Goal: Find specific page/section: Find specific page/section

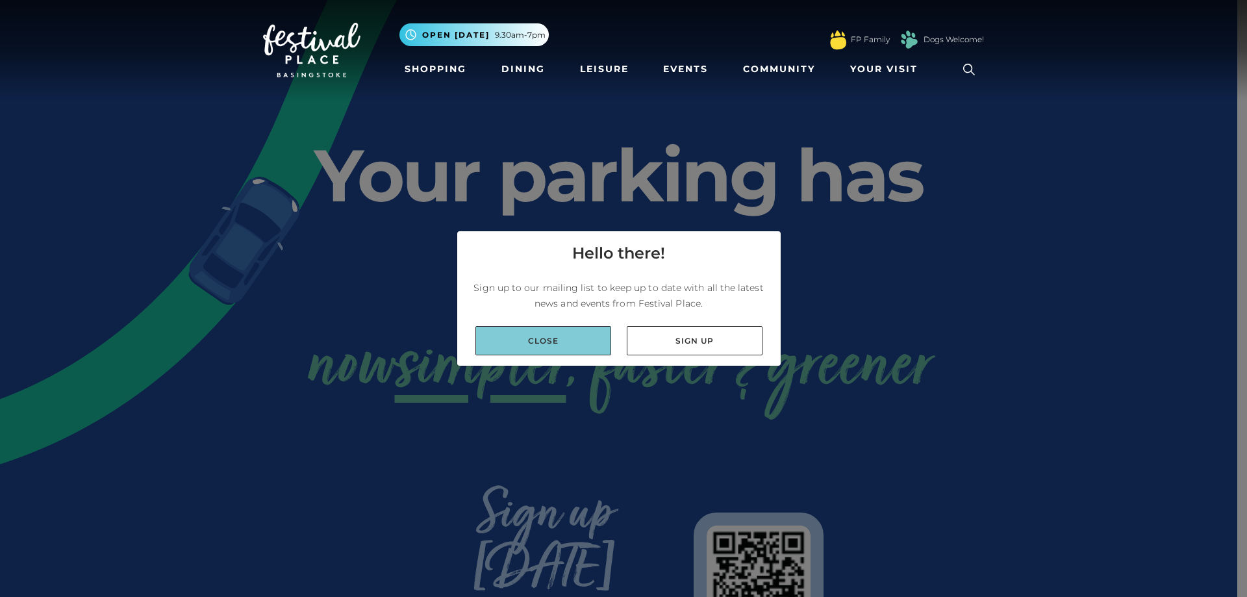
click at [563, 334] on link "Close" at bounding box center [544, 340] width 136 height 29
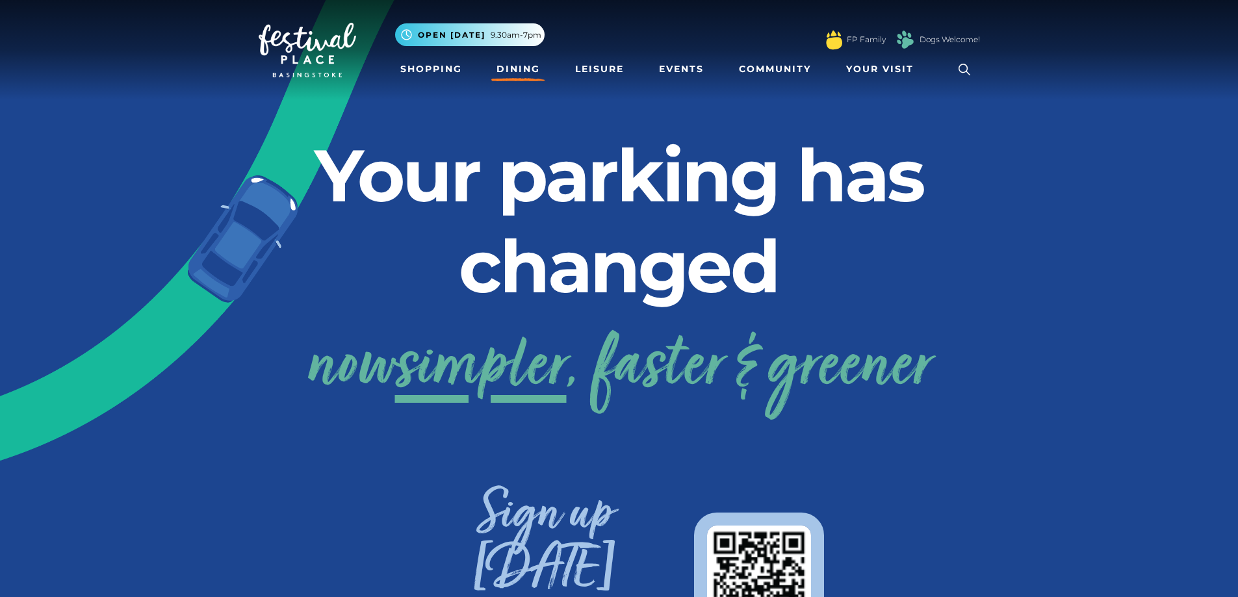
click at [494, 64] on link "Dining" at bounding box center [518, 69] width 54 height 24
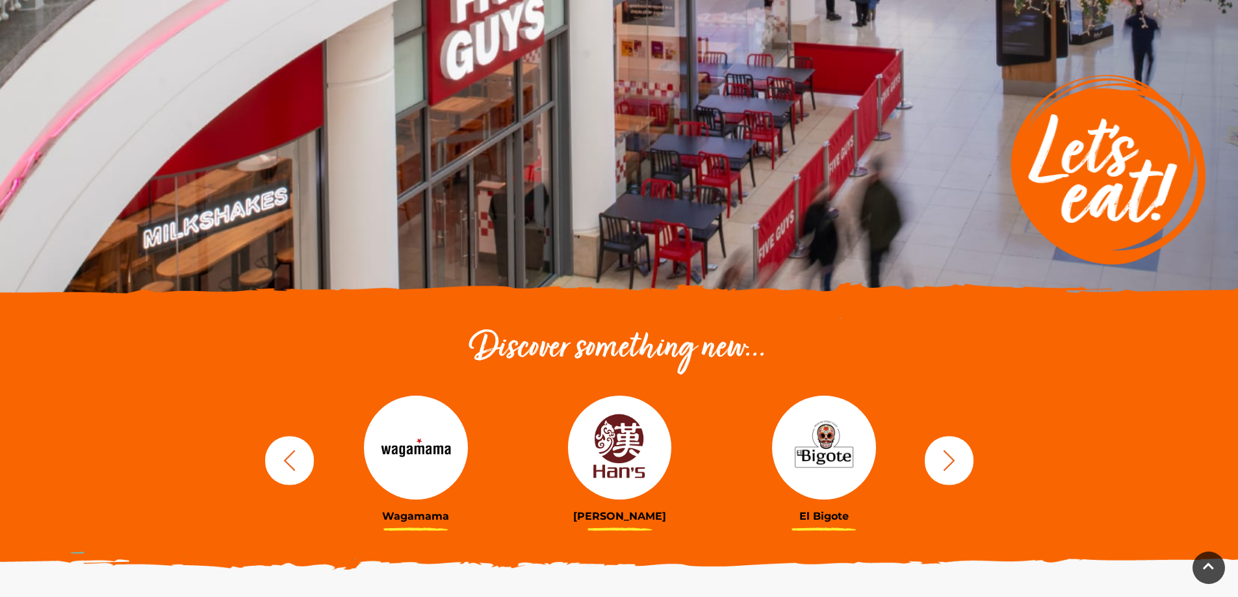
scroll to position [195, 0]
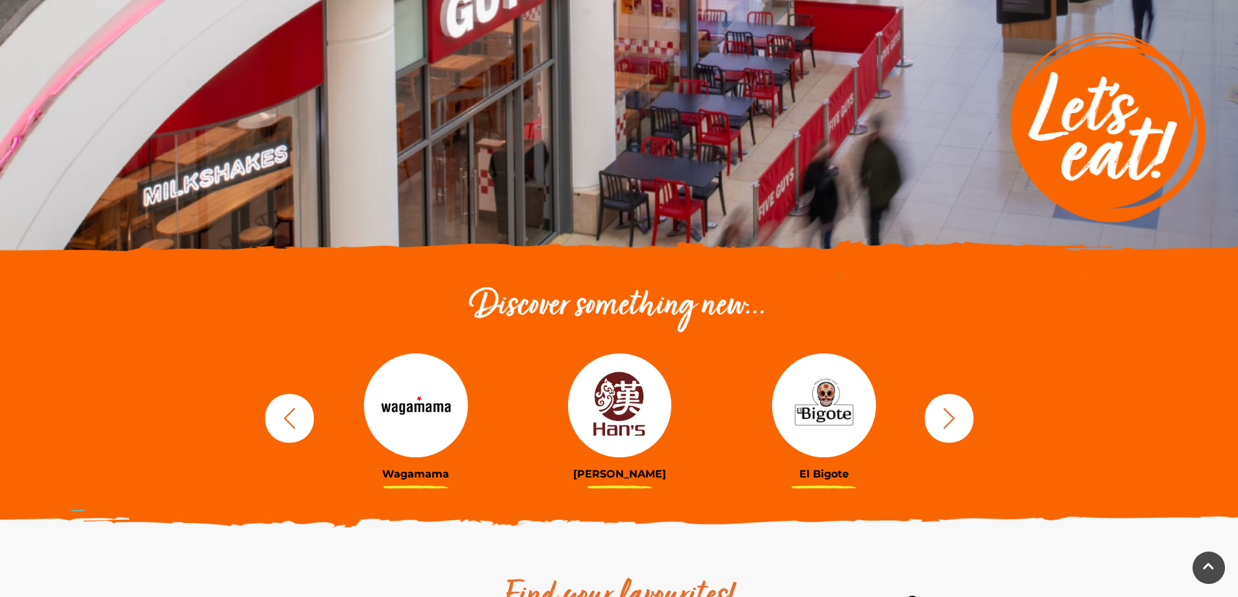
click at [952, 404] on button "button" at bounding box center [948, 418] width 49 height 49
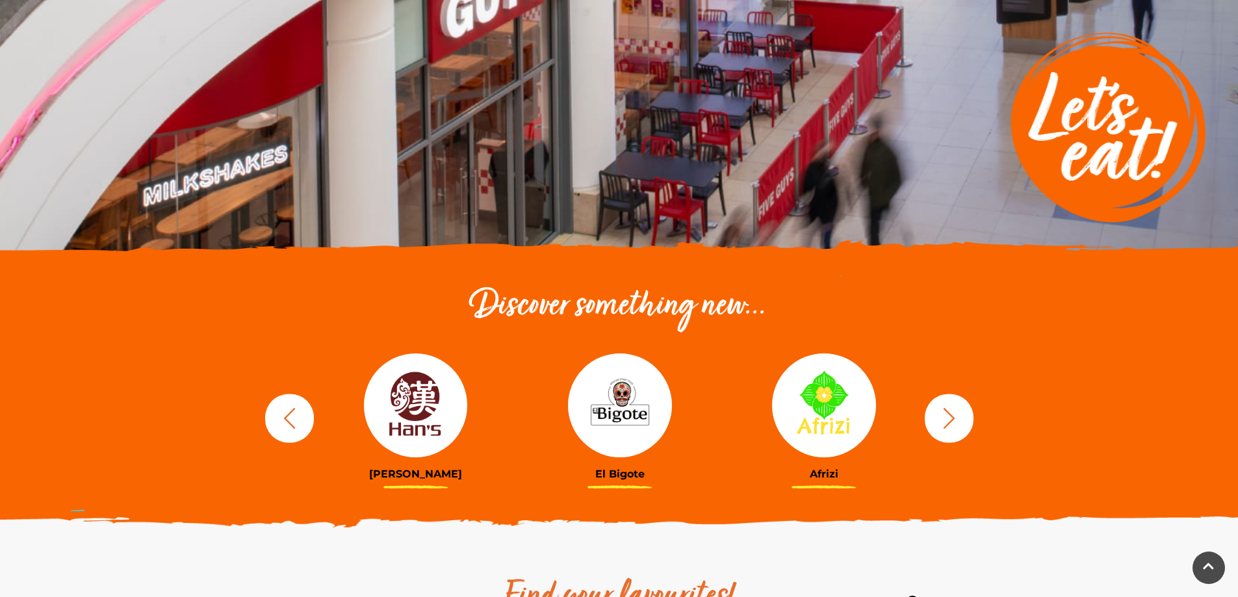
click at [952, 404] on button "button" at bounding box center [948, 418] width 49 height 49
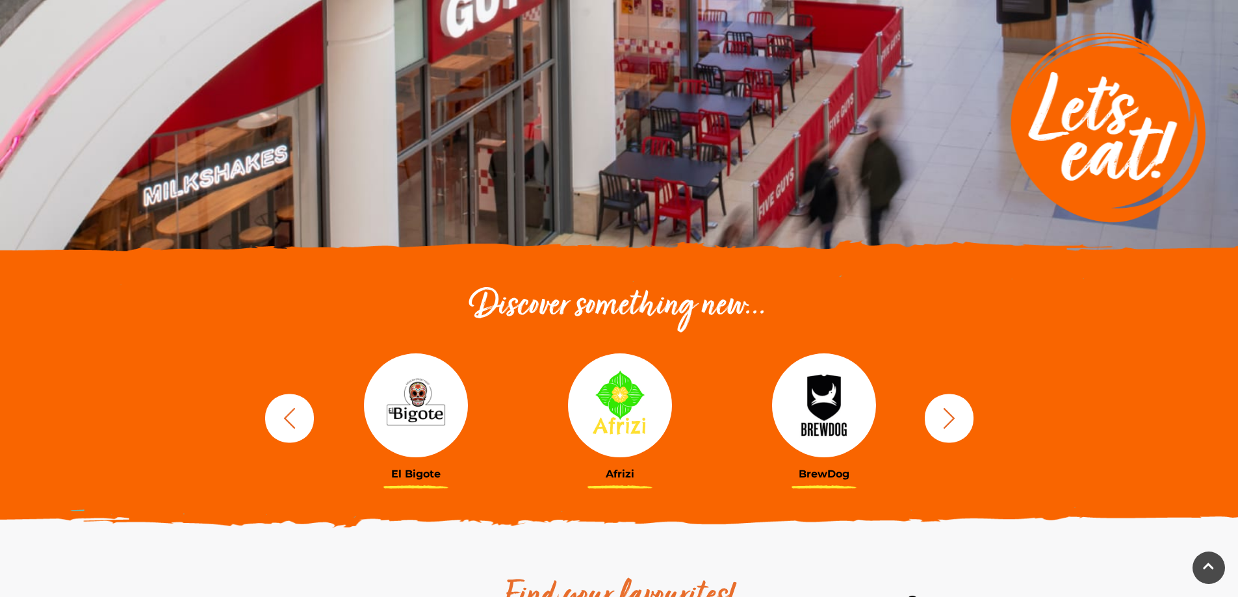
click at [952, 404] on button "button" at bounding box center [948, 418] width 49 height 49
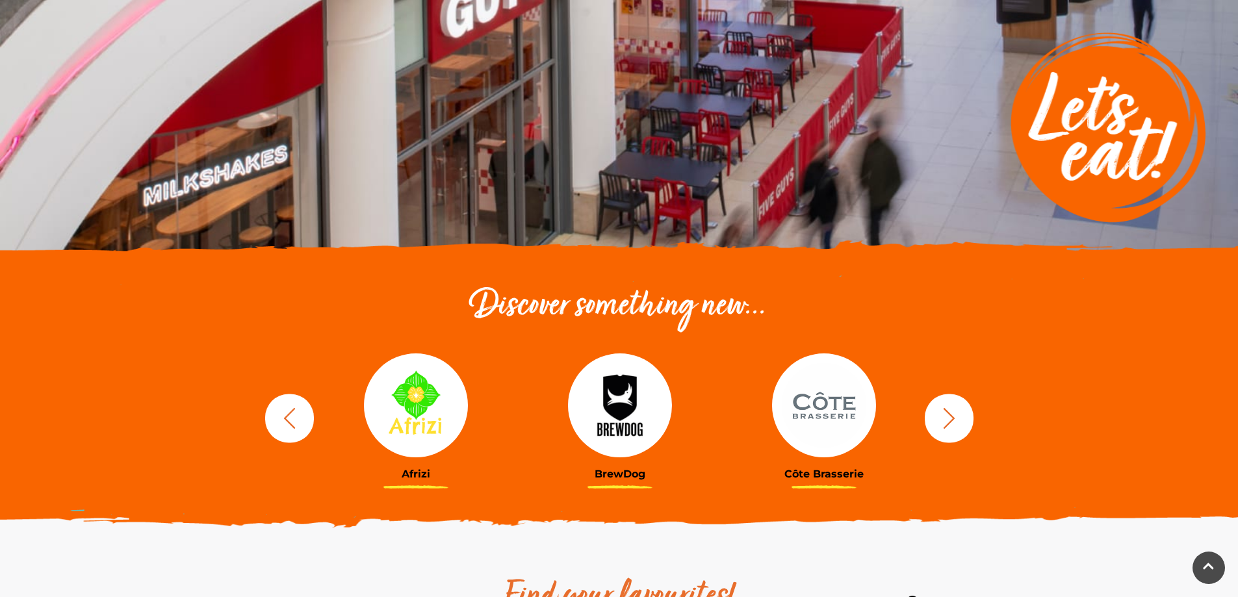
click at [952, 404] on button "button" at bounding box center [948, 418] width 49 height 49
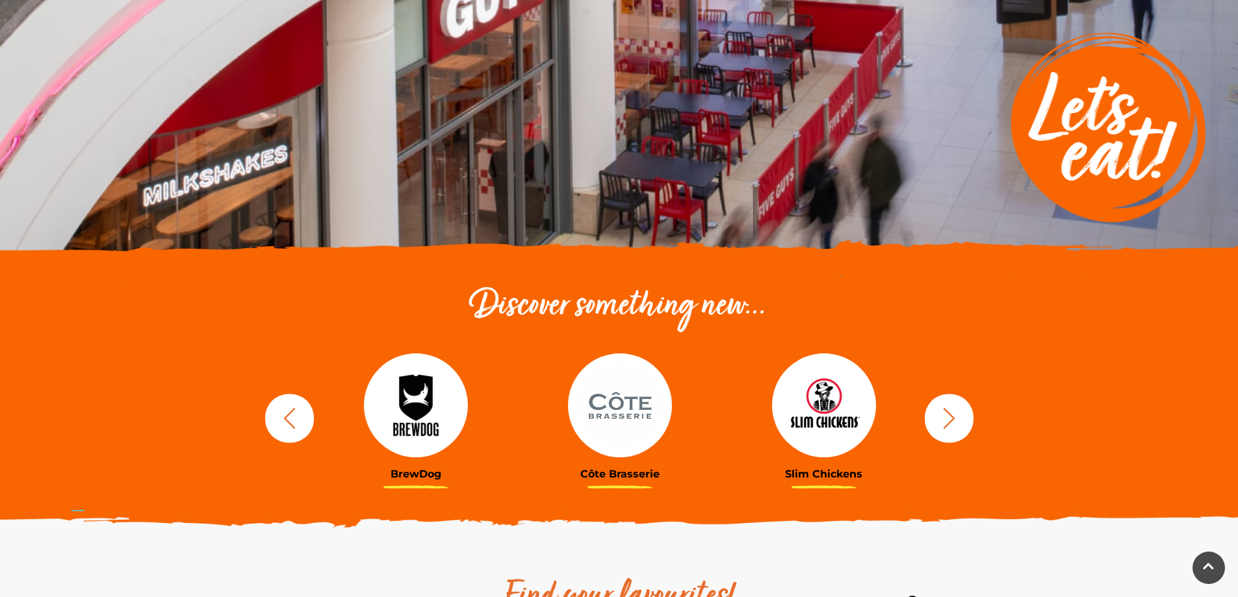
click at [952, 404] on button "button" at bounding box center [948, 418] width 49 height 49
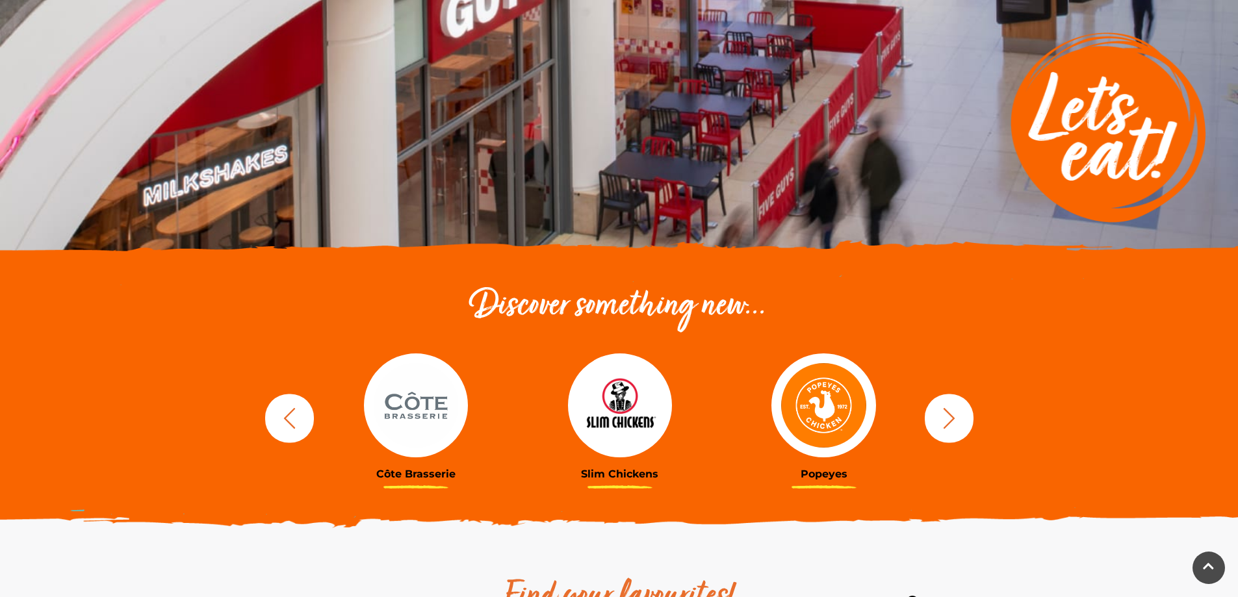
click at [952, 404] on button "button" at bounding box center [948, 418] width 49 height 49
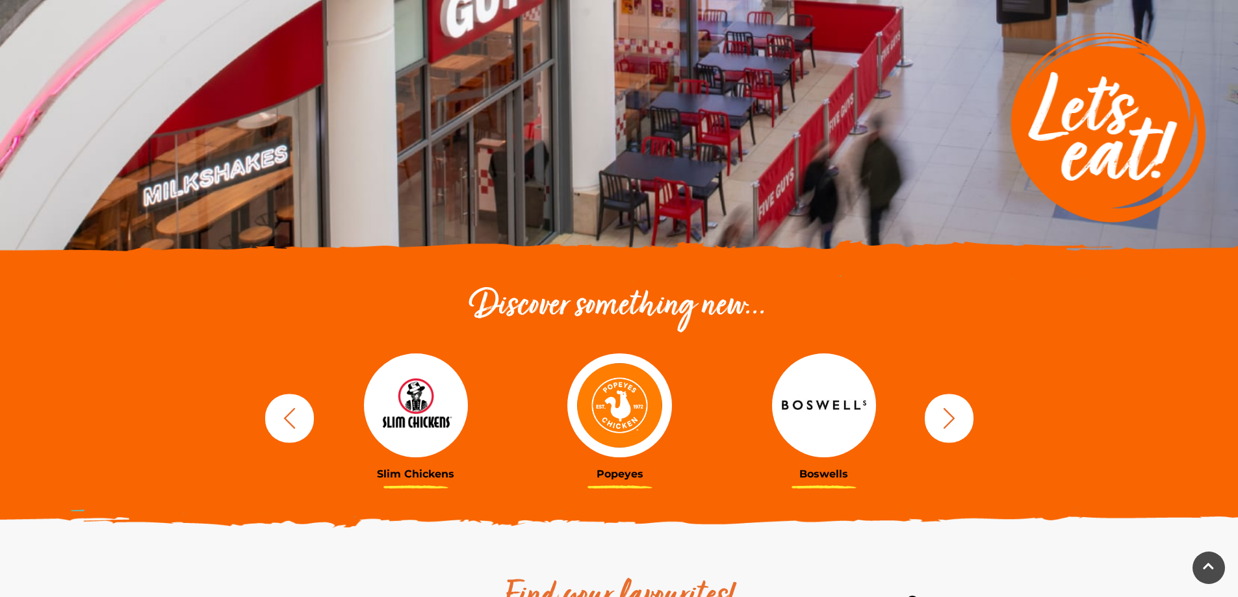
click at [952, 404] on button "button" at bounding box center [948, 418] width 49 height 49
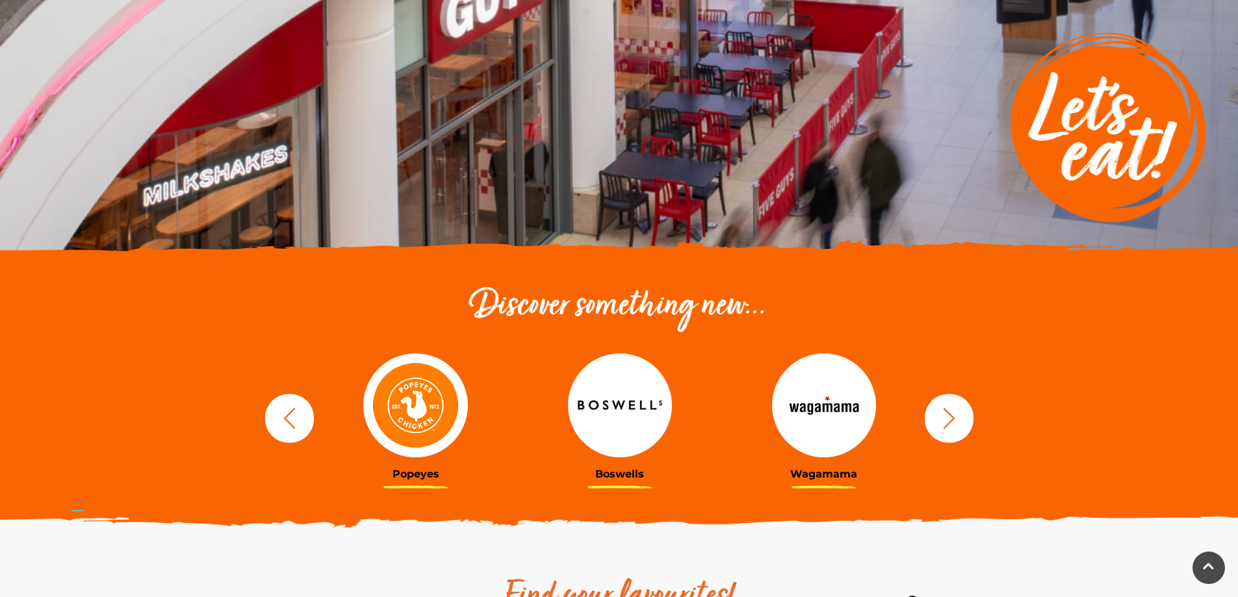
click at [809, 414] on div "BrewDog Côte Brasserie Slim Chickens Popeyes Boswells Wagamama Hans Buffet" at bounding box center [8, 418] width 4284 height 160
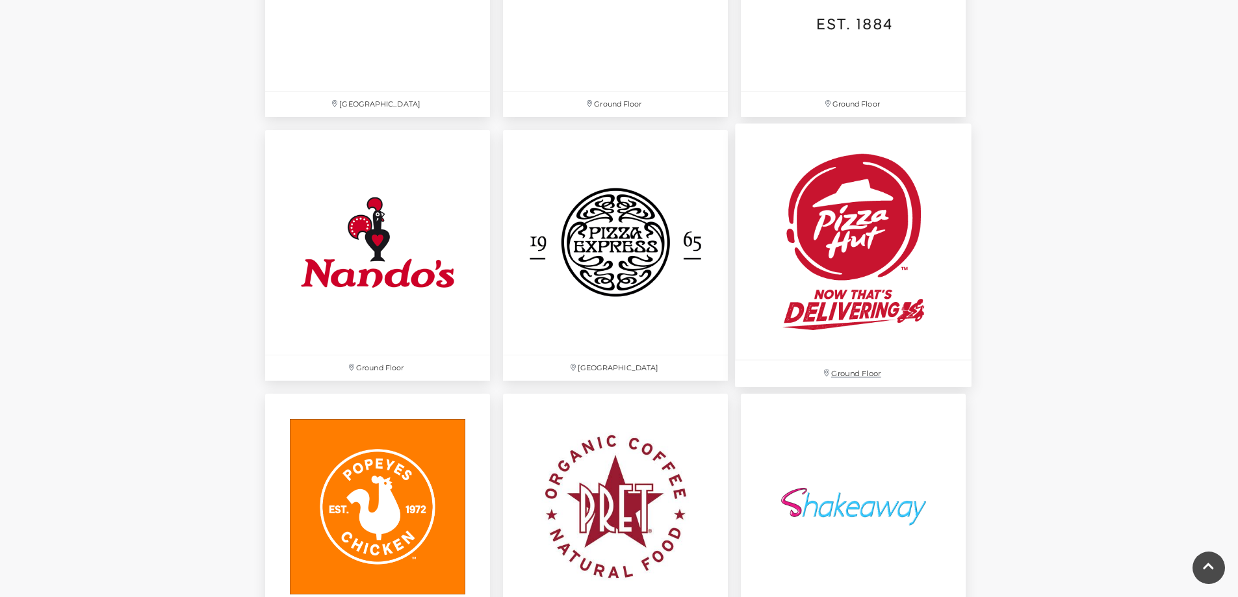
scroll to position [3443, 0]
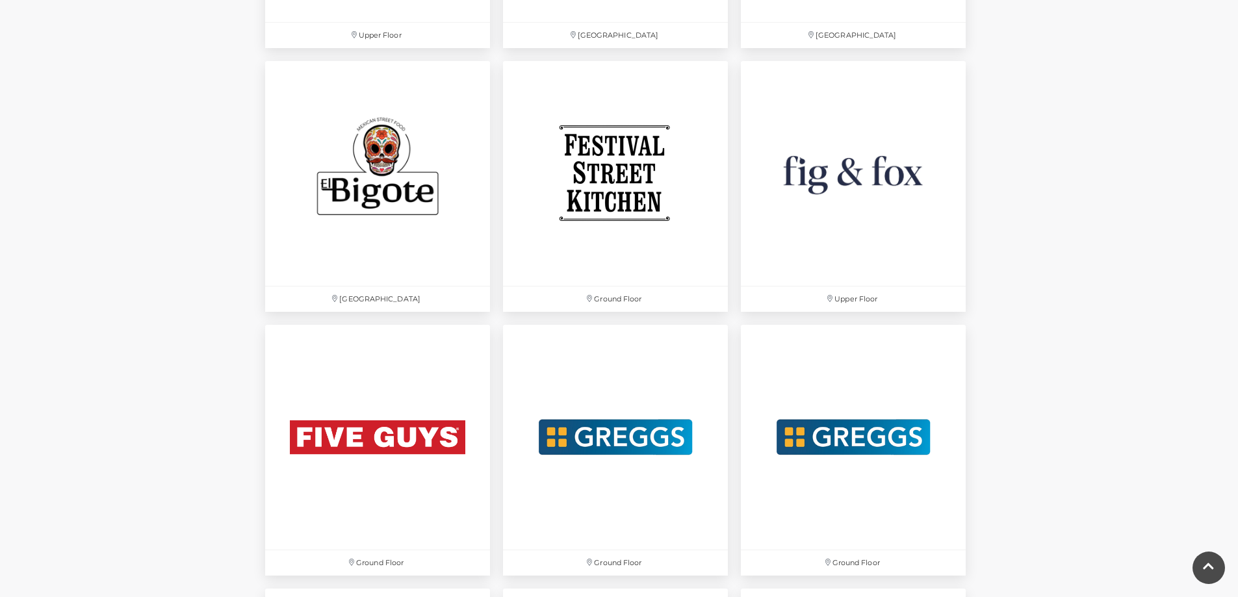
drag, startPoint x: 639, startPoint y: 392, endPoint x: 303, endPoint y: 176, distance: 399.7
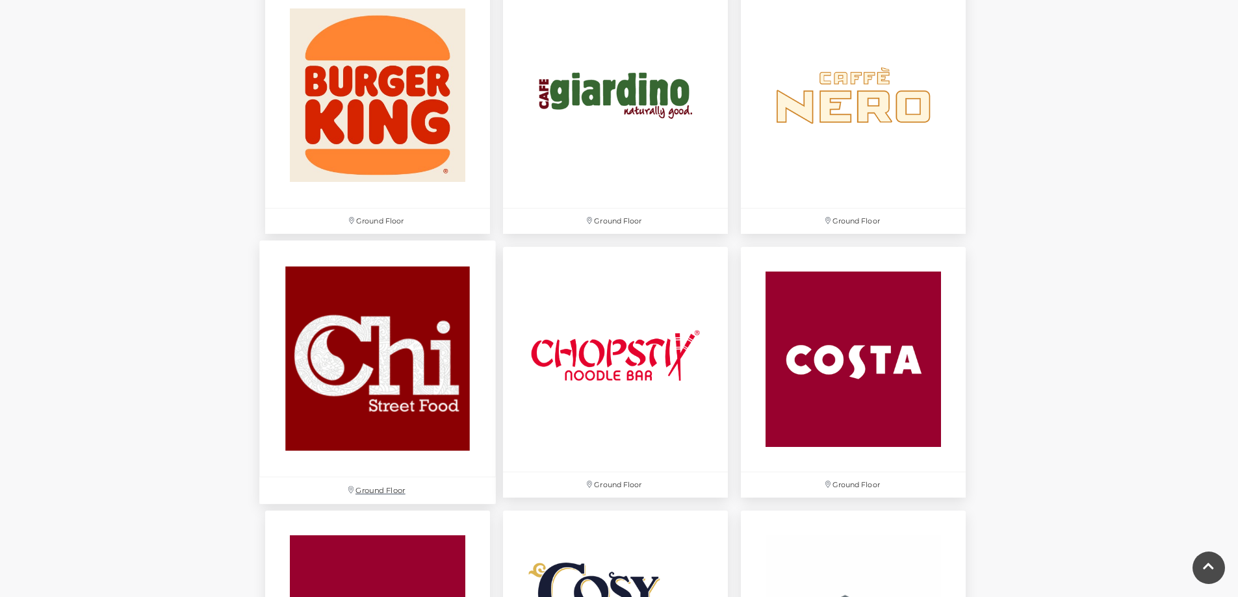
scroll to position [1382, 0]
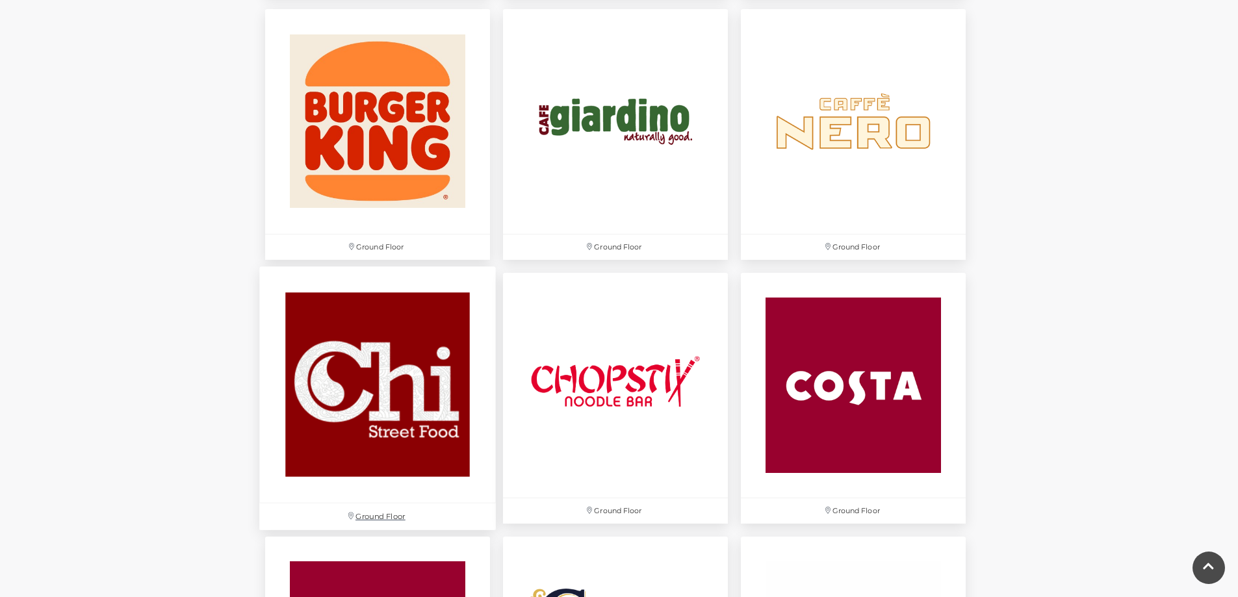
click at [400, 468] on img at bounding box center [377, 384] width 236 height 236
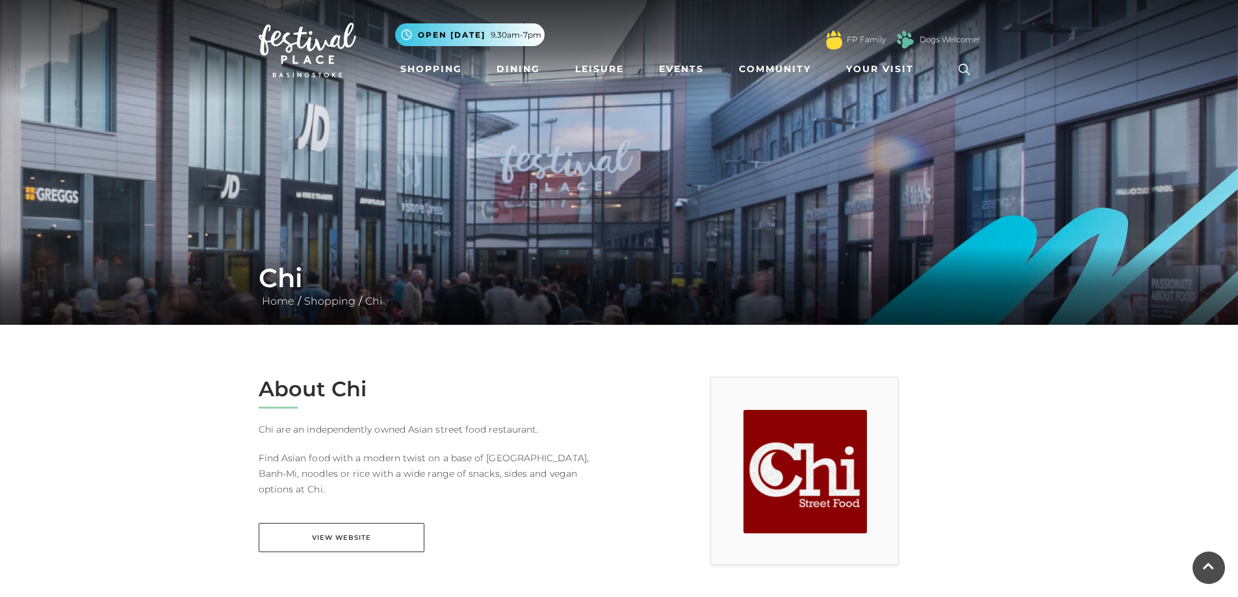
drag, startPoint x: 242, startPoint y: 311, endPoint x: 185, endPoint y: 110, distance: 209.4
